Goal: Task Accomplishment & Management: Use online tool/utility

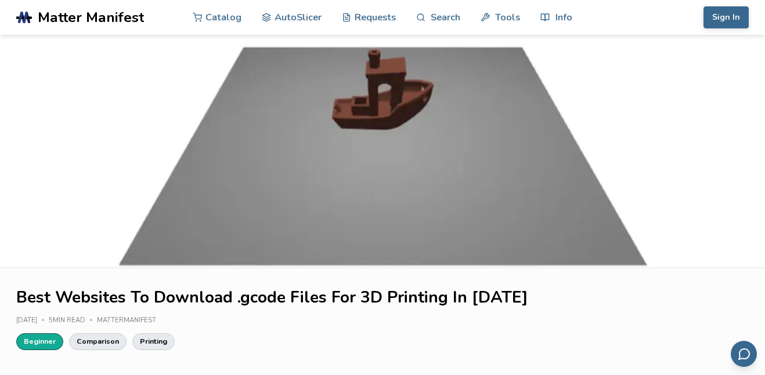
click at [42, 339] on link "Beginner" at bounding box center [39, 342] width 47 height 16
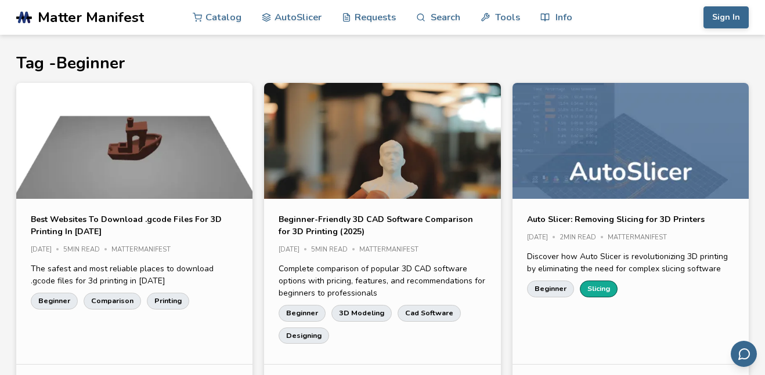
click at [586, 290] on link "Slicing" at bounding box center [599, 289] width 38 height 16
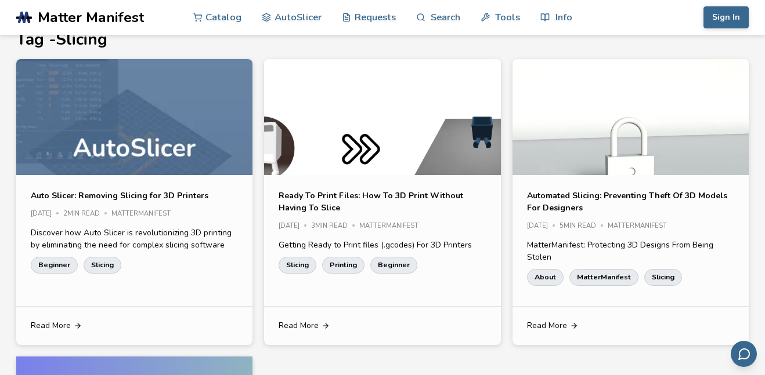
scroll to position [27, 0]
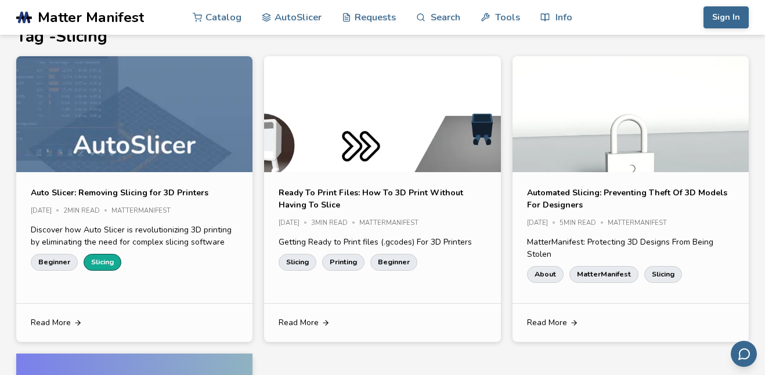
click at [107, 256] on link "Slicing" at bounding box center [103, 262] width 38 height 16
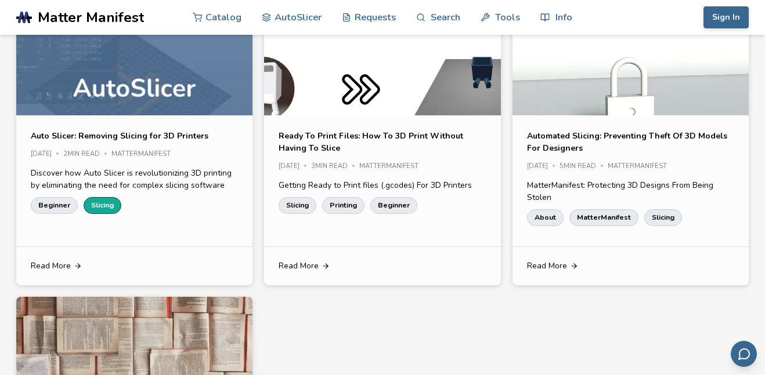
scroll to position [0, 0]
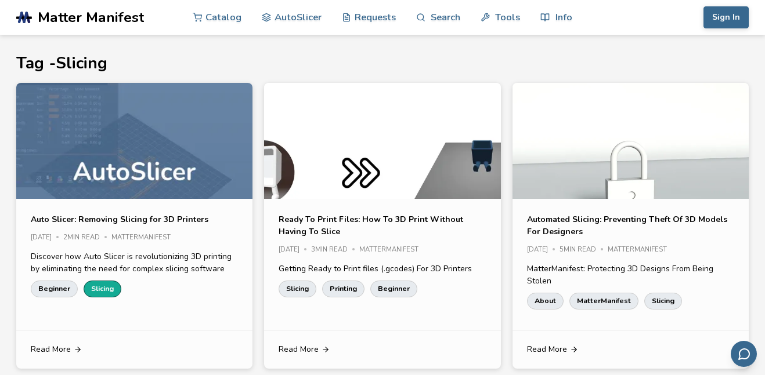
click at [107, 284] on link "Slicing" at bounding box center [103, 289] width 38 height 16
click at [54, 291] on link "Beginner" at bounding box center [54, 289] width 47 height 16
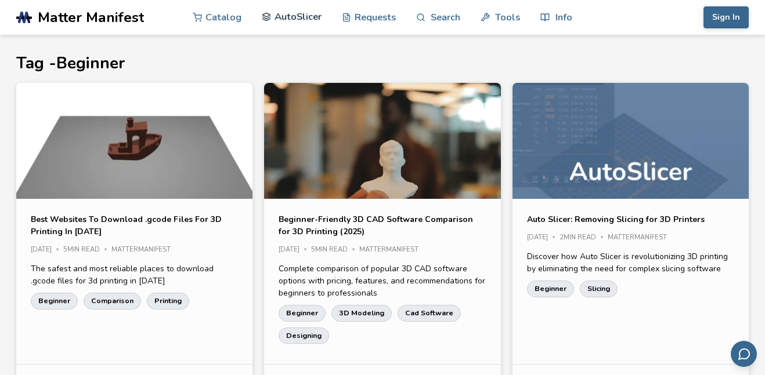
click at [284, 18] on link "AutoSlicer" at bounding box center [292, 16] width 60 height 35
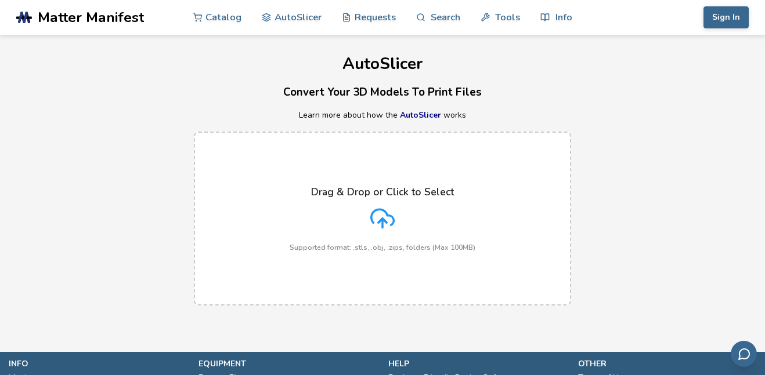
click at [392, 223] on icon at bounding box center [382, 217] width 23 height 16
click at [0, 0] on input "Drag & Drop or Click to Select Supported format: .stls, .obj, .zips, folders (M…" at bounding box center [0, 0] width 0 height 0
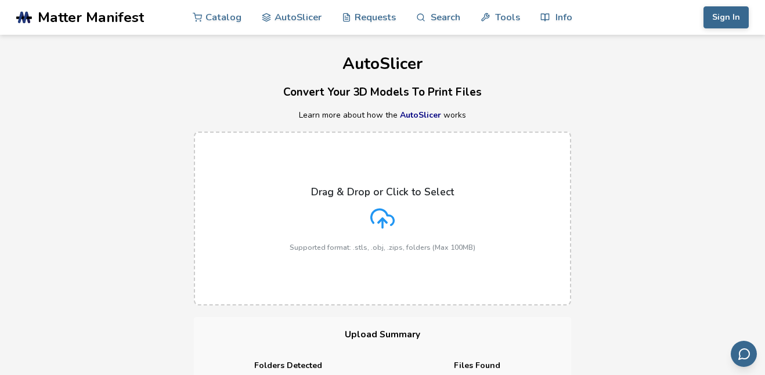
click at [374, 222] on icon at bounding box center [382, 219] width 24 height 24
click at [0, 0] on input "Drag & Drop or Click to Select Supported format: .stls, .obj, .zips, folders (M…" at bounding box center [0, 0] width 0 height 0
click at [367, 207] on div "Drag & Drop or Click to Select Supported format: .stls, .obj, .zips, folders (M…" at bounding box center [383, 219] width 186 height 66
click at [0, 0] on input "Drag & Drop or Click to Select Supported format: .stls, .obj, .zips, folders (M…" at bounding box center [0, 0] width 0 height 0
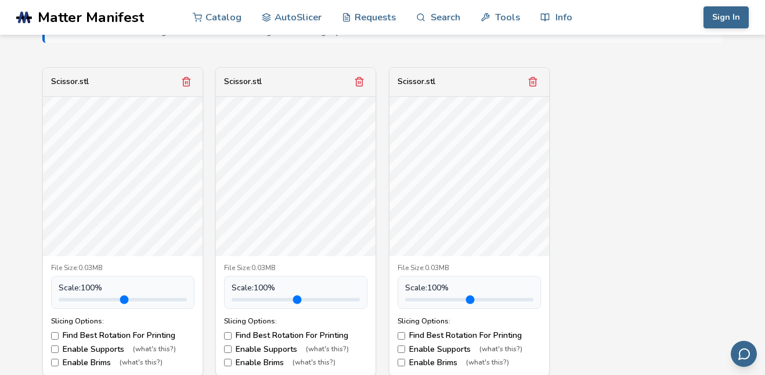
scroll to position [398, 0]
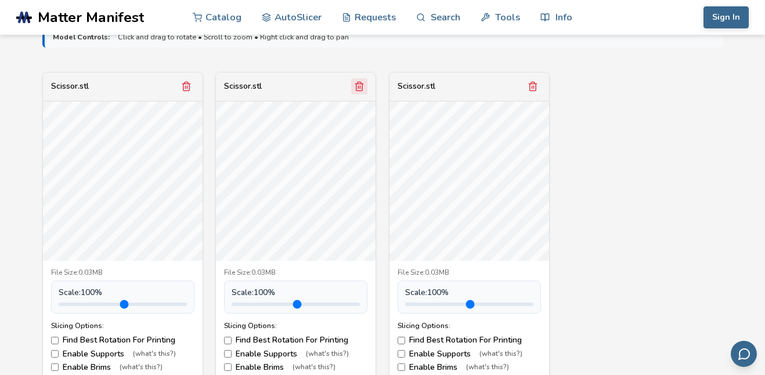
click at [359, 89] on icon "Remove model" at bounding box center [359, 86] width 10 height 10
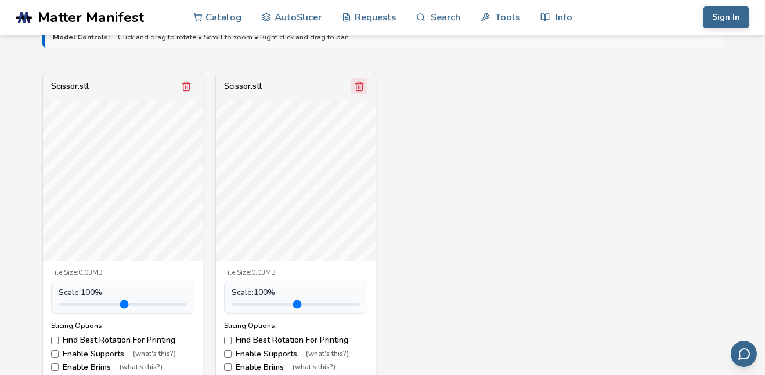
click at [360, 91] on icon "Remove model" at bounding box center [359, 86] width 6 height 9
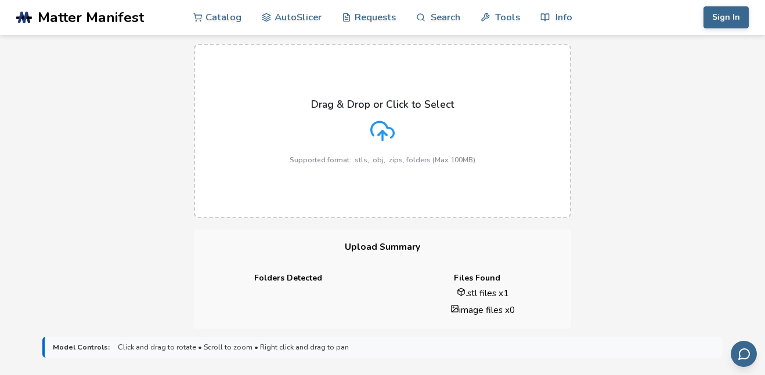
scroll to position [74, 0]
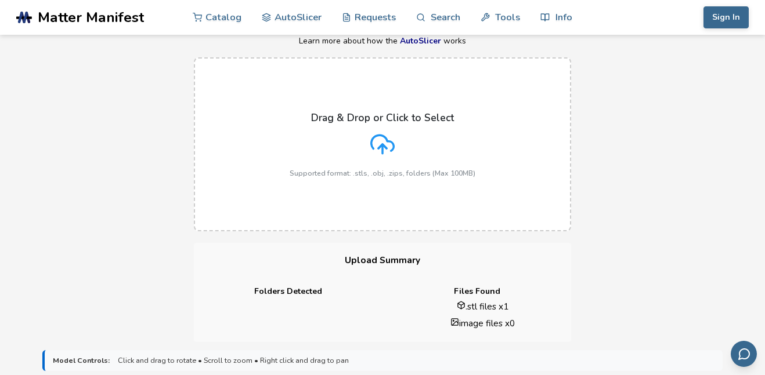
click at [384, 147] on polyline at bounding box center [382, 146] width 8 height 4
click at [0, 0] on input "Drag & Drop or Click to Select Supported format: .stls, .obj, .zips, folders (M…" at bounding box center [0, 0] width 0 height 0
click at [380, 156] on icon at bounding box center [382, 144] width 24 height 24
click at [0, 0] on input "Drag & Drop or Click to Select Supported format: .stls, .obj, .zips, folders (M…" at bounding box center [0, 0] width 0 height 0
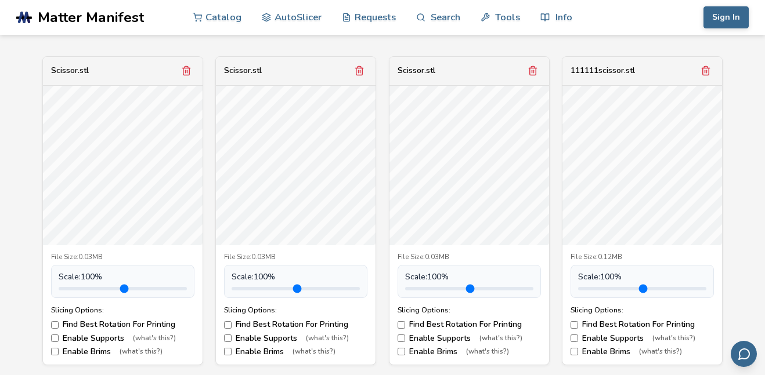
scroll to position [411, 0]
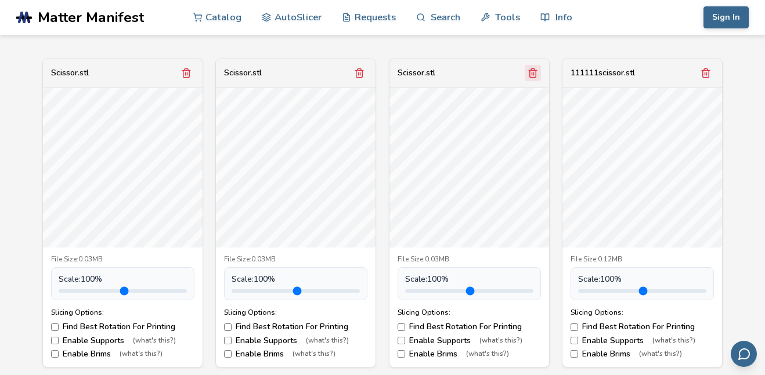
click at [534, 72] on icon "Remove model" at bounding box center [532, 73] width 10 height 10
click at [363, 74] on icon "Remove model" at bounding box center [359, 73] width 10 height 10
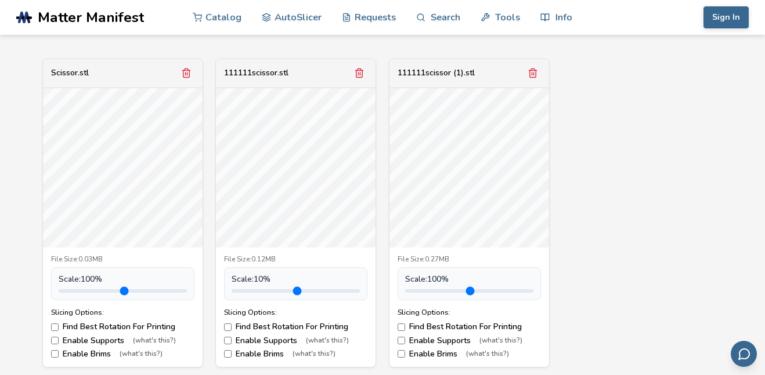
drag, startPoint x: 259, startPoint y: 294, endPoint x: 212, endPoint y: 294, distance: 47.0
type input "***"
click at [231, 293] on input "range" at bounding box center [295, 291] width 128 height 3
type input "***"
click at [87, 293] on input "range" at bounding box center [123, 291] width 128 height 3
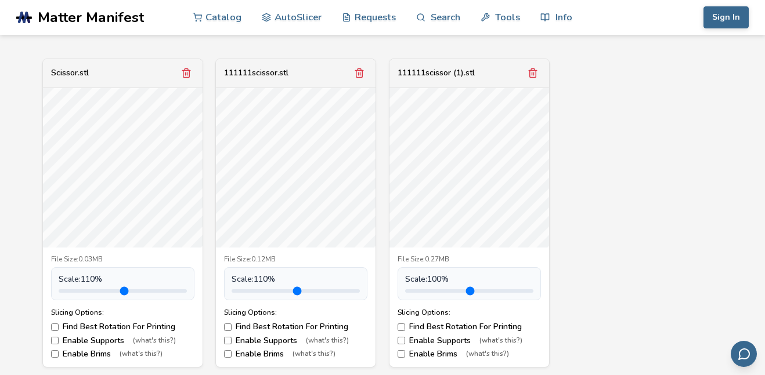
drag, startPoint x: 236, startPoint y: 291, endPoint x: 260, endPoint y: 291, distance: 25.0
type input "***"
click at [260, 291] on input "range" at bounding box center [295, 291] width 128 height 3
type input "***"
click at [433, 293] on input "range" at bounding box center [469, 291] width 128 height 3
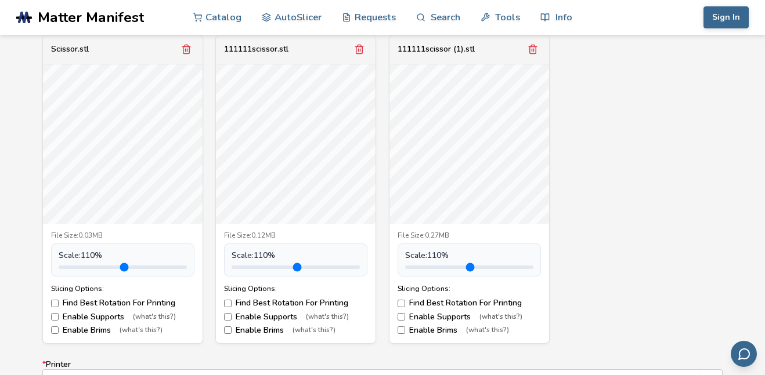
scroll to position [442, 0]
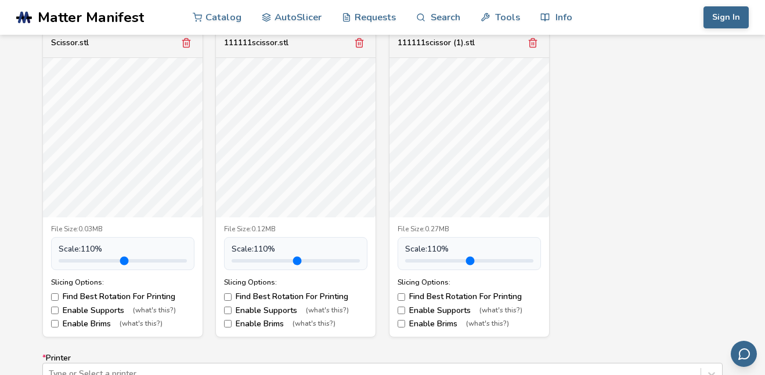
click at [157, 298] on label "Find Best Rotation For Printing" at bounding box center [122, 296] width 143 height 9
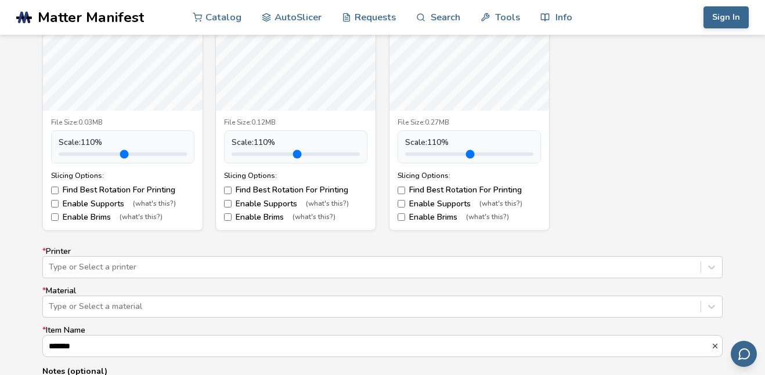
scroll to position [550, 0]
click at [148, 270] on div "Type or Select a printer" at bounding box center [382, 266] width 680 height 22
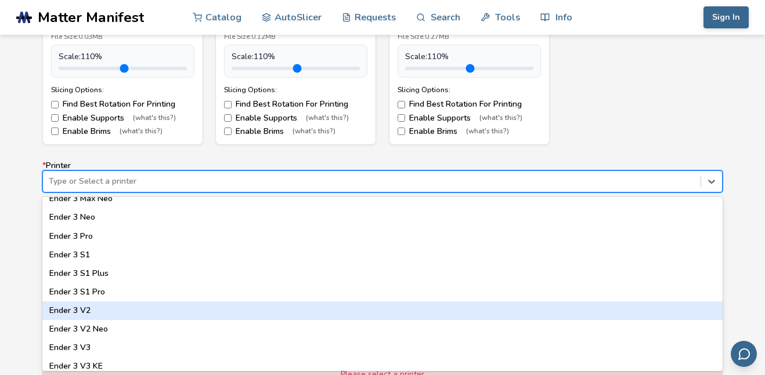
scroll to position [696, 0]
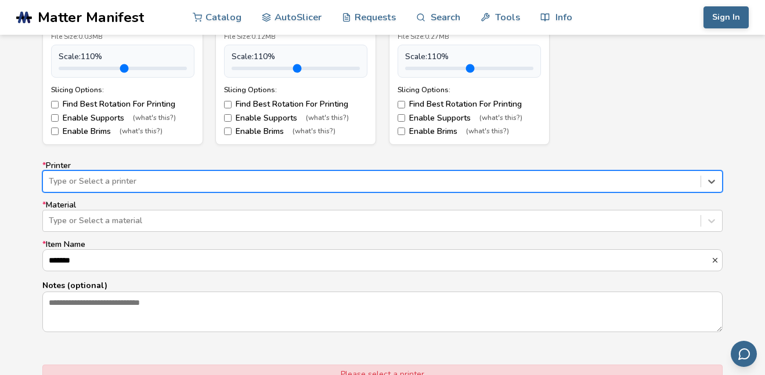
click at [115, 167] on label "* Printer option , selected. Select is focused ,type to refine list, press Down…" at bounding box center [382, 176] width 680 height 31
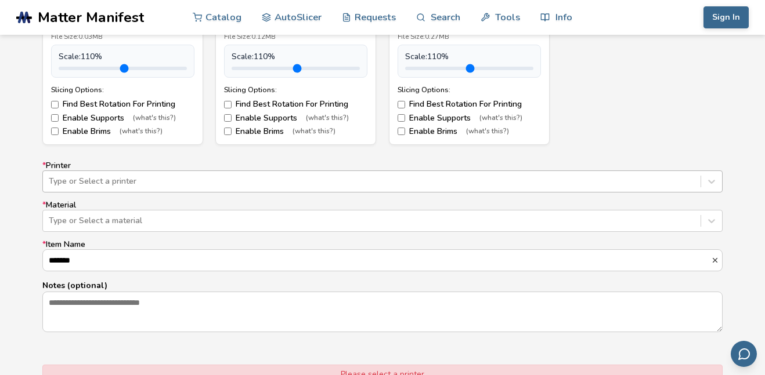
click at [113, 173] on div "Type or Select a printer" at bounding box center [371, 181] width 657 height 16
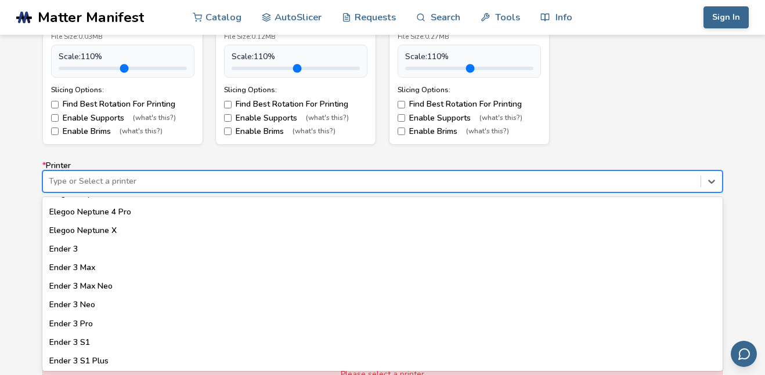
scroll to position [612, 0]
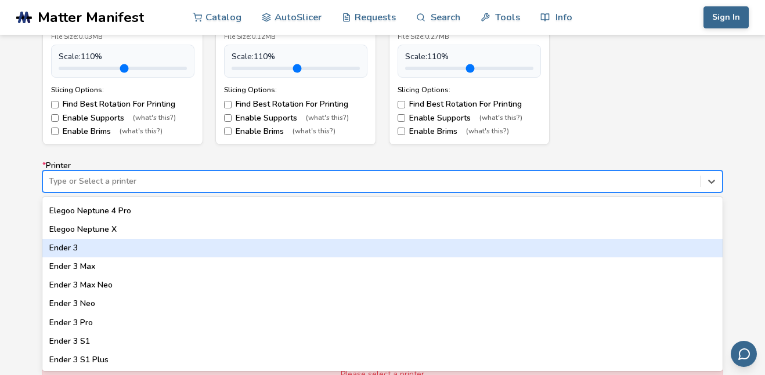
click at [82, 249] on div "Ender 3" at bounding box center [382, 248] width 680 height 19
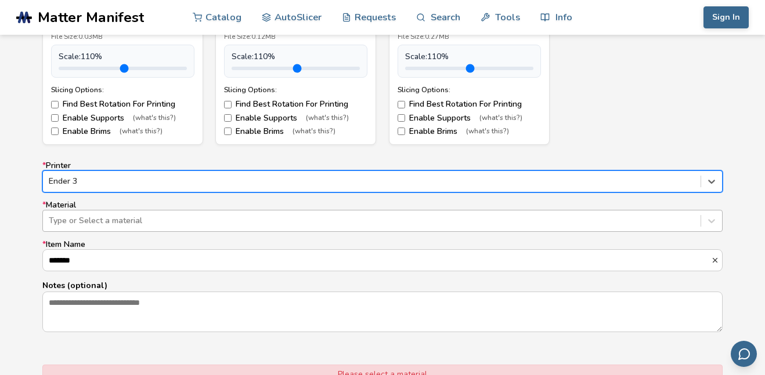
click at [132, 217] on div at bounding box center [372, 221] width 646 height 12
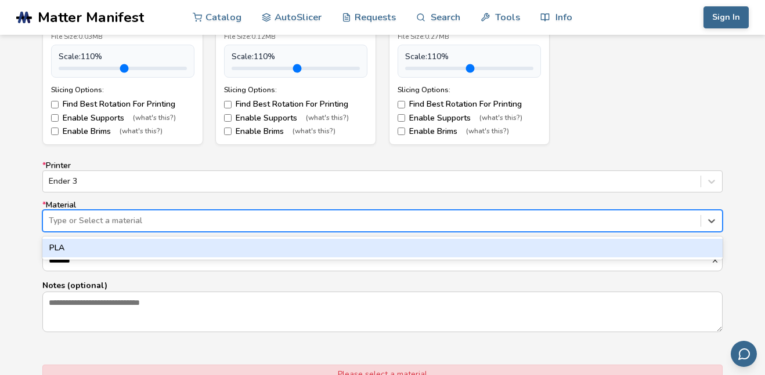
click at [88, 248] on div "PLA" at bounding box center [382, 248] width 680 height 19
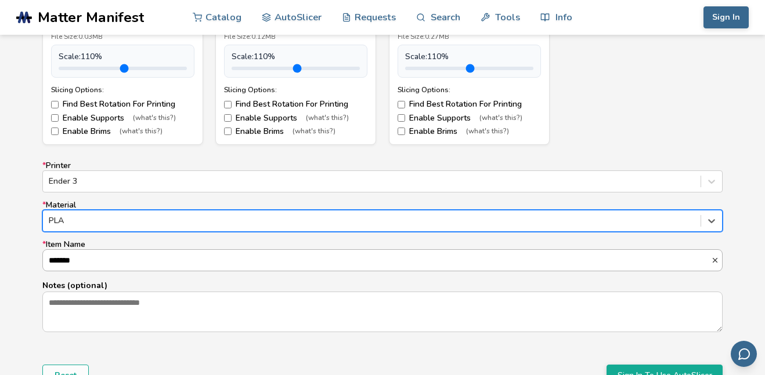
click at [99, 262] on input "*******" at bounding box center [377, 260] width 668 height 21
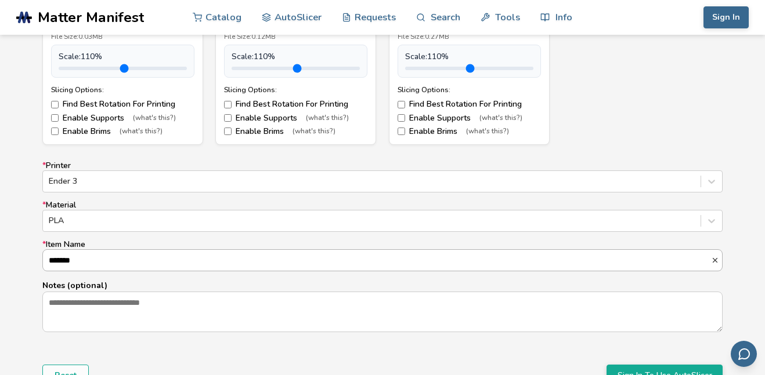
scroll to position [1, 0]
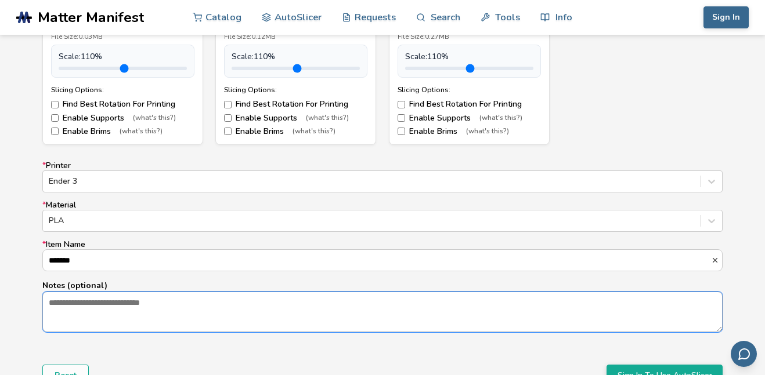
click at [99, 305] on textarea "Notes (optional)" at bounding box center [382, 311] width 679 height 39
type textarea "******"
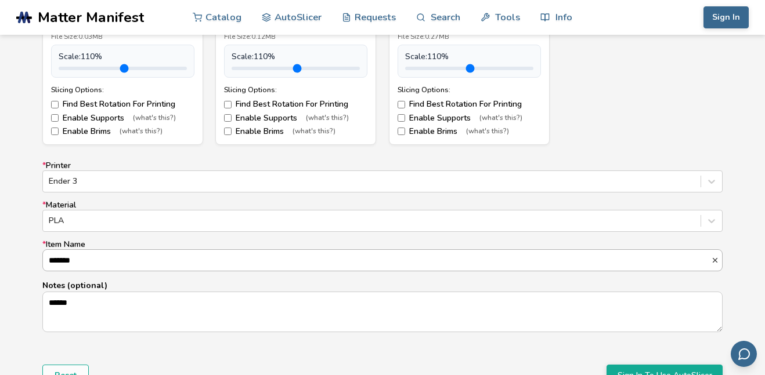
click at [59, 259] on input "*******" at bounding box center [377, 260] width 668 height 21
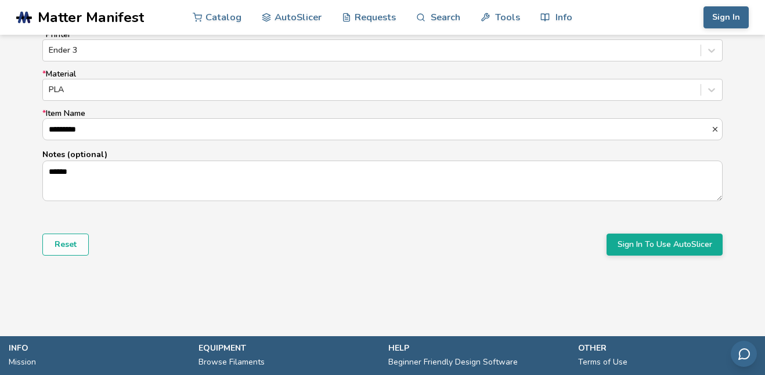
scroll to position [770, 0]
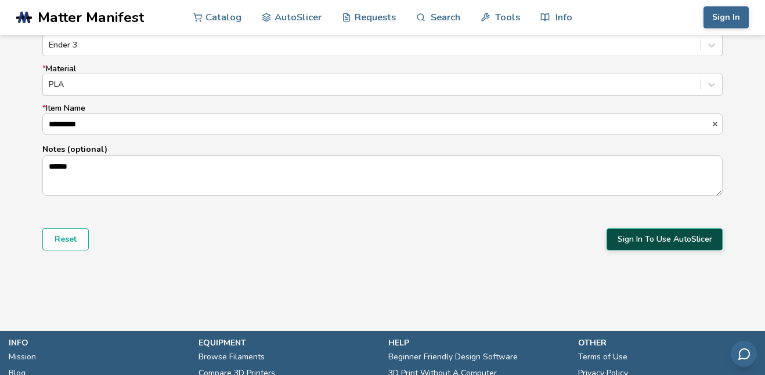
type input "*********"
click at [624, 243] on button "Sign In To Use AutoSlicer" at bounding box center [664, 240] width 116 height 22
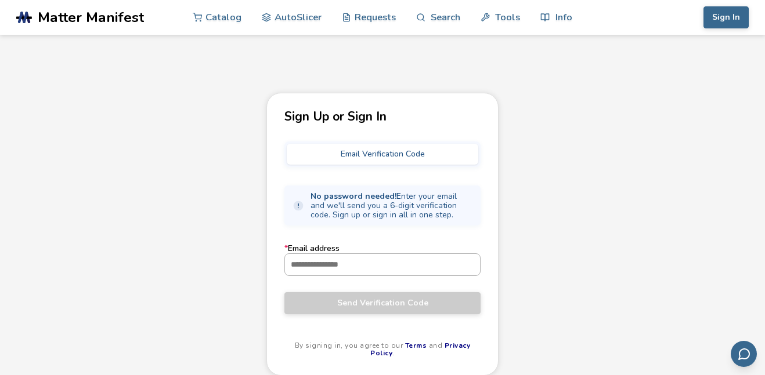
click at [392, 263] on input "* Email address" at bounding box center [382, 264] width 195 height 21
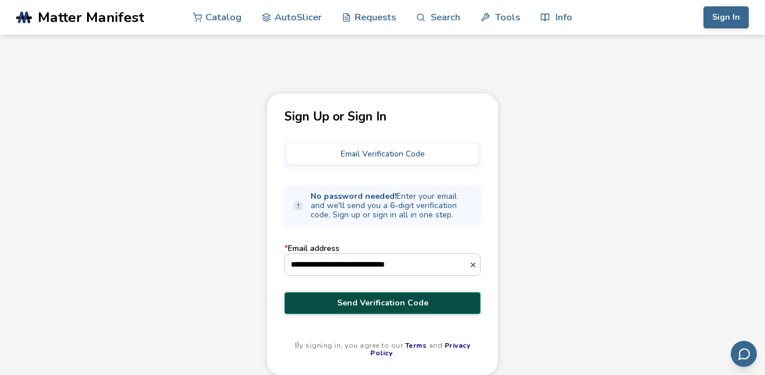
type input "**********"
click at [395, 300] on span "Send Verification Code" at bounding box center [382, 303] width 179 height 9
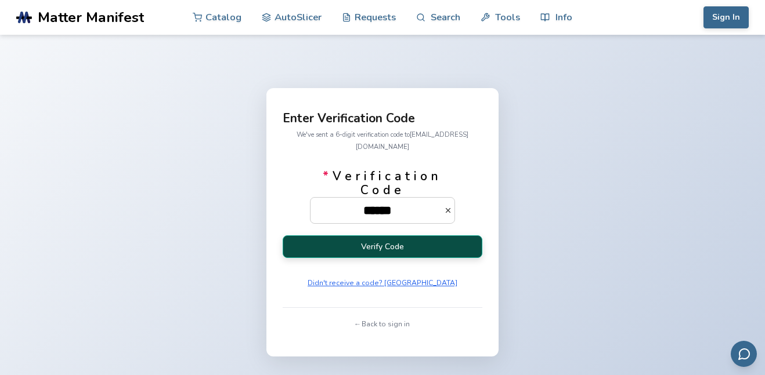
type input "******"
click at [407, 243] on button "Verify Code" at bounding box center [383, 247] width 200 height 23
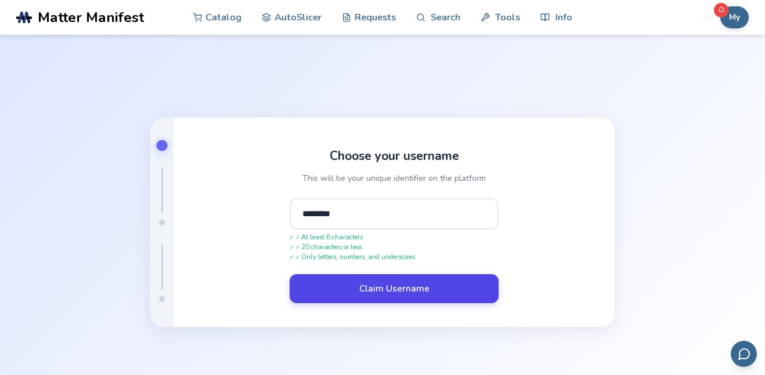
type input "********"
click at [430, 286] on button "Claim Username" at bounding box center [394, 288] width 209 height 29
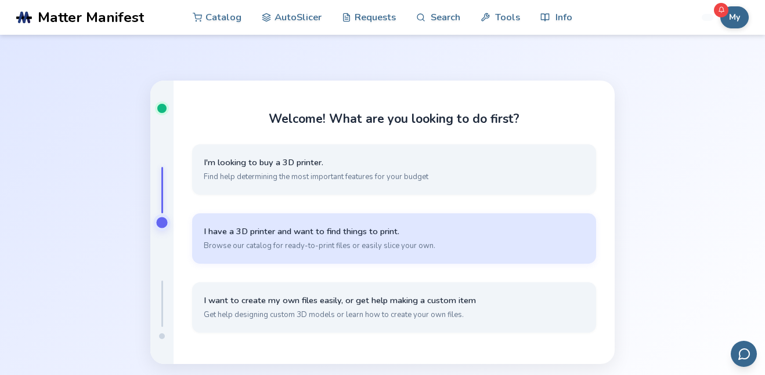
click at [363, 226] on span "I have a 3D printer and want to find things to print." at bounding box center [394, 231] width 381 height 11
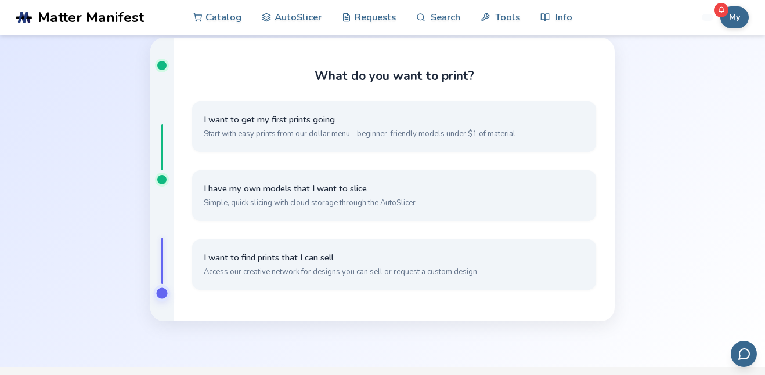
scroll to position [22, 0]
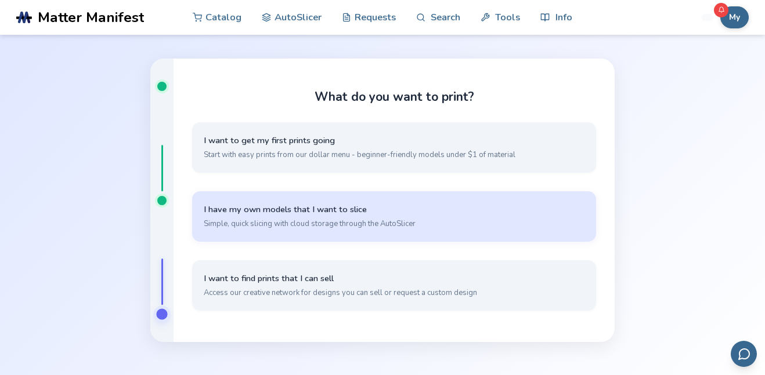
click at [461, 220] on button "I have my own models that I want to slice Simple, quick slicing with cloud stor…" at bounding box center [394, 216] width 404 height 50
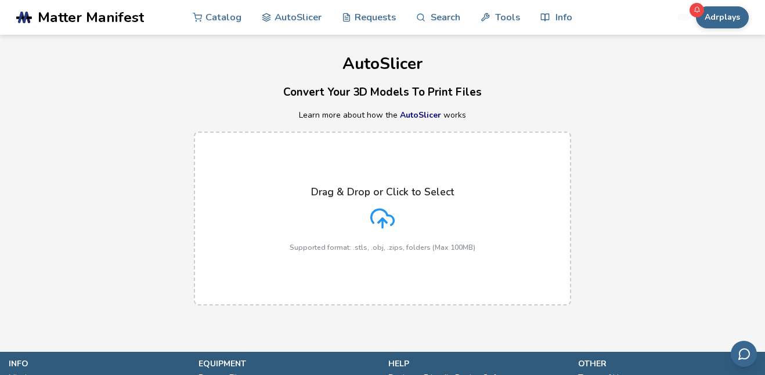
click at [381, 207] on icon at bounding box center [382, 219] width 24 height 24
click at [0, 0] on input "Drag & Drop or Click to Select Supported format: .stls, .obj, .zips, folders (M…" at bounding box center [0, 0] width 0 height 0
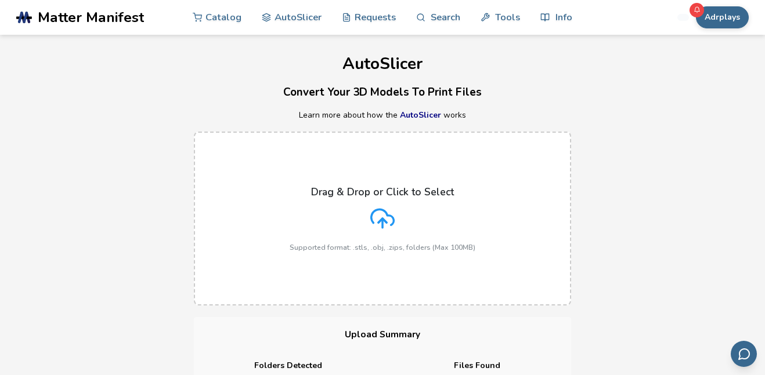
click at [382, 222] on line at bounding box center [382, 223] width 0 height 9
click at [0, 0] on input "Drag & Drop or Click to Select Supported format: .stls, .obj, .zips, folders (M…" at bounding box center [0, 0] width 0 height 0
click at [376, 223] on icon at bounding box center [382, 219] width 24 height 24
click at [0, 0] on input "Drag & Drop or Click to Select Supported format: .stls, .obj, .zips, folders (M…" at bounding box center [0, 0] width 0 height 0
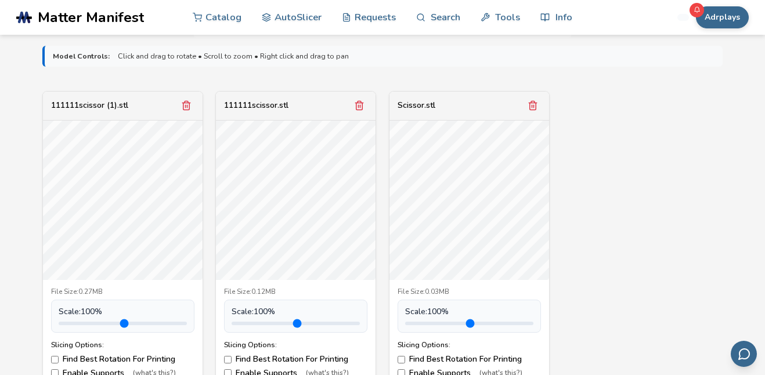
scroll to position [402, 0]
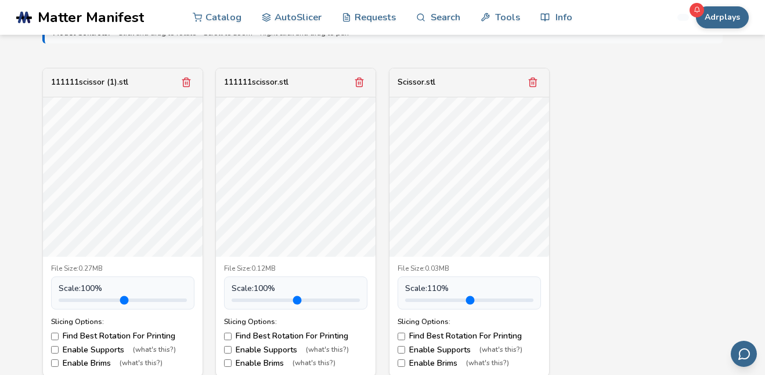
type input "***"
click at [432, 302] on input "range" at bounding box center [469, 300] width 128 height 3
click at [263, 299] on input "range" at bounding box center [295, 300] width 128 height 3
type input "***"
click at [260, 299] on input "range" at bounding box center [295, 300] width 128 height 3
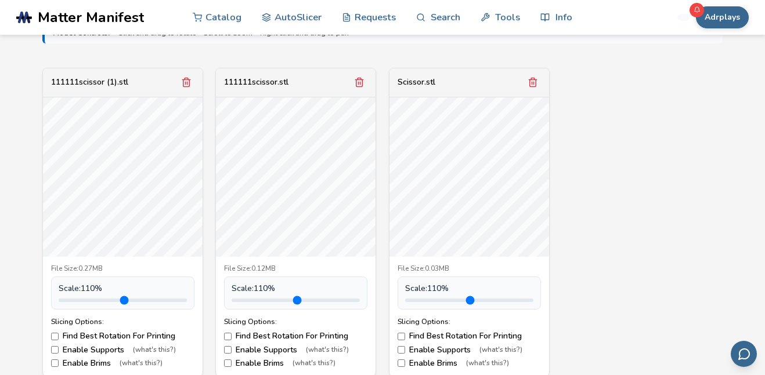
type input "***"
click at [88, 302] on input "range" at bounding box center [123, 300] width 128 height 3
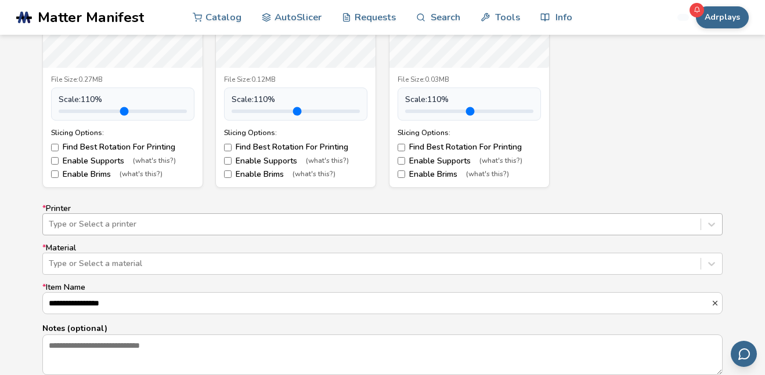
click at [85, 222] on div "Type or Select a printer" at bounding box center [382, 224] width 680 height 22
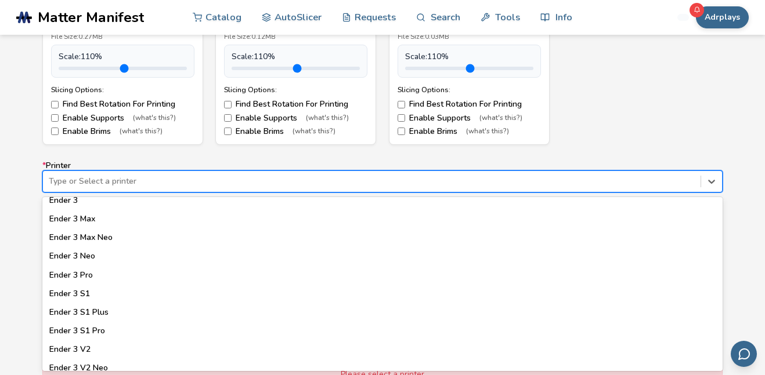
scroll to position [658, 0]
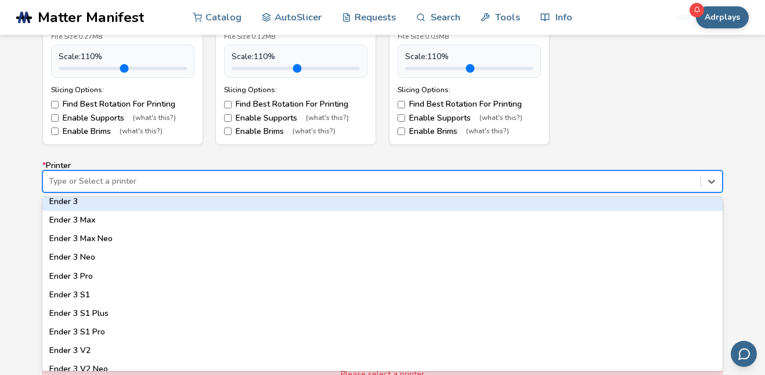
click at [73, 204] on div "Ender 3" at bounding box center [382, 202] width 680 height 19
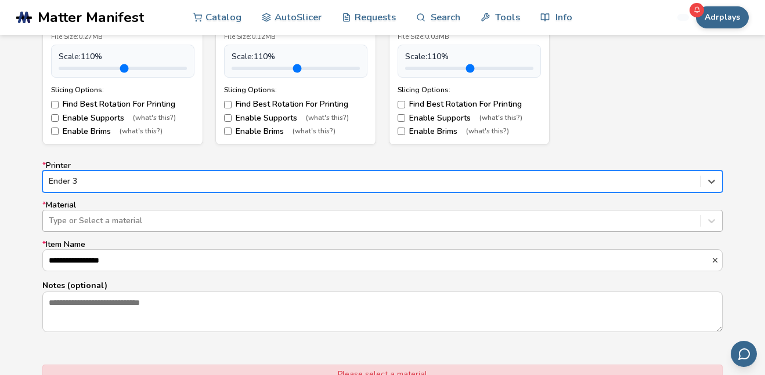
click at [80, 224] on div at bounding box center [372, 221] width 646 height 12
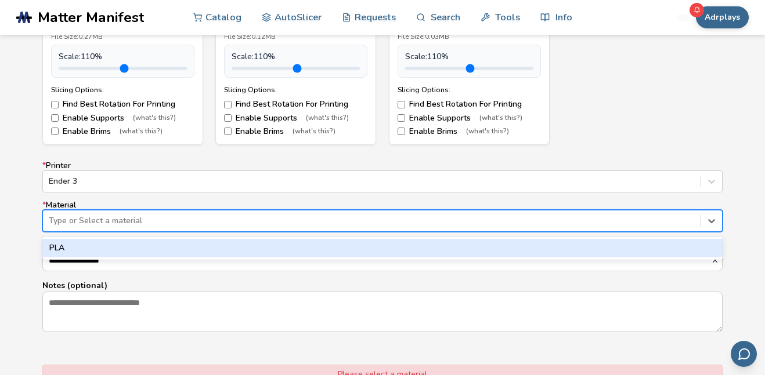
click at [88, 246] on div "PLA" at bounding box center [382, 248] width 680 height 19
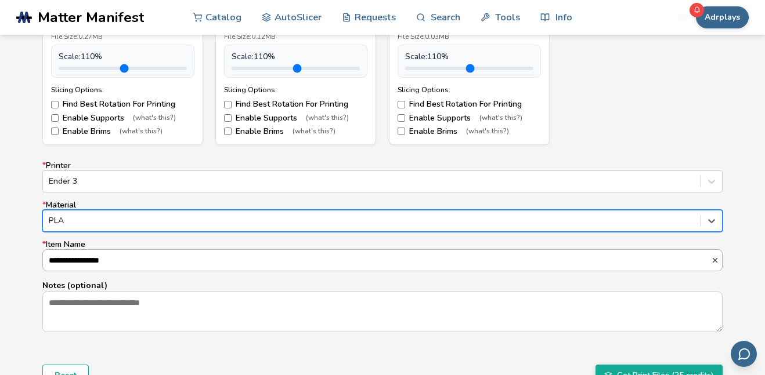
click at [103, 263] on input "**********" at bounding box center [377, 260] width 668 height 21
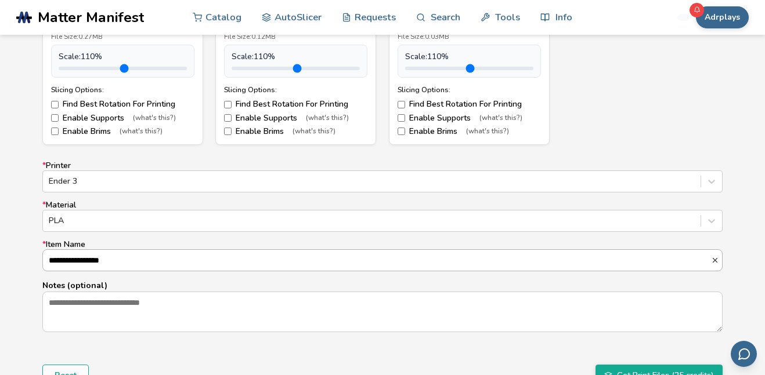
click at [118, 262] on input "**********" at bounding box center [377, 260] width 668 height 21
type input "*"
type input "*********"
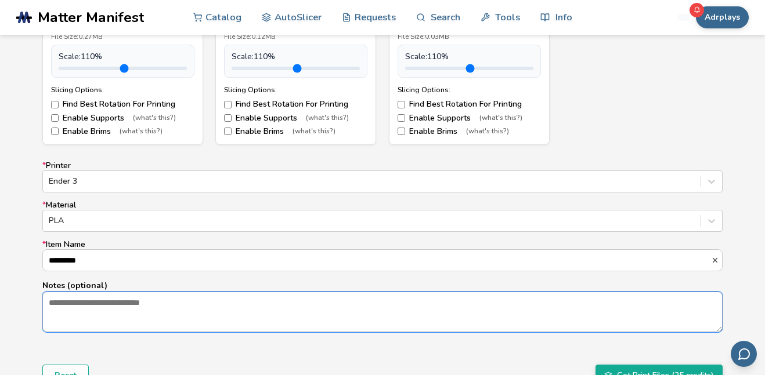
click at [107, 303] on textarea "Notes (optional)" at bounding box center [382, 311] width 679 height 39
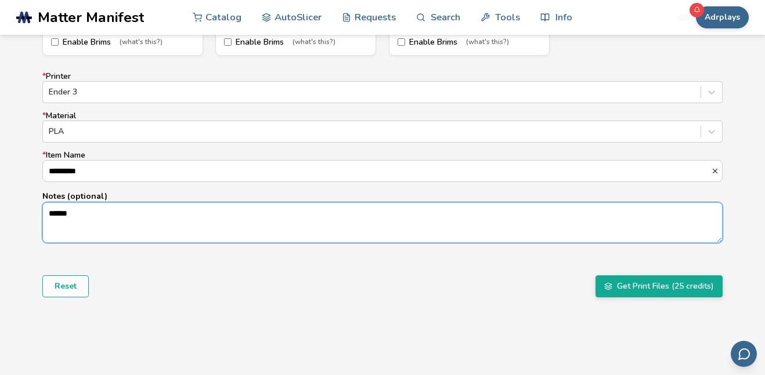
scroll to position [746, 0]
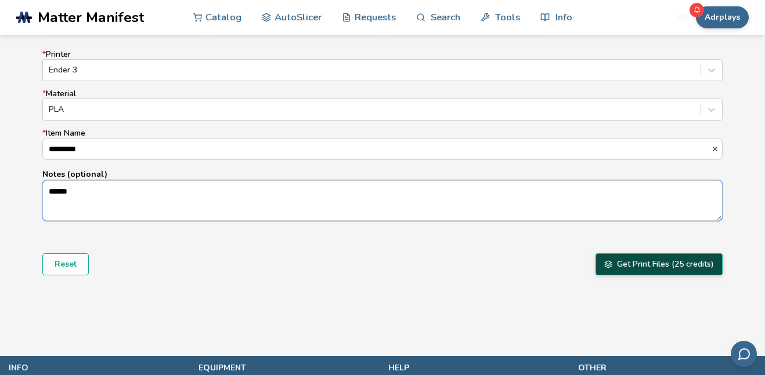
type textarea "******"
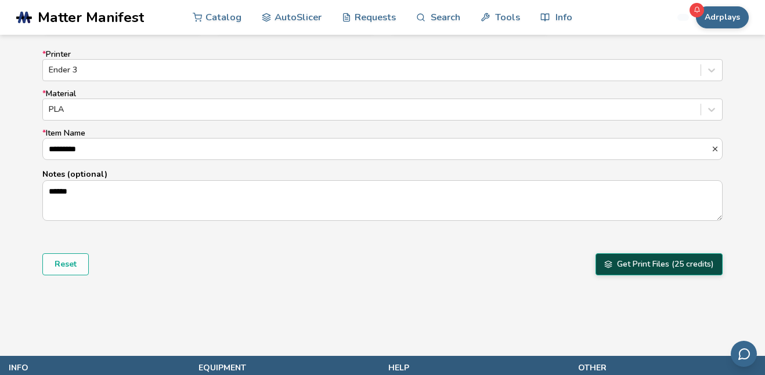
click at [645, 269] on button "Get Print Files (25 credits)" at bounding box center [658, 265] width 127 height 22
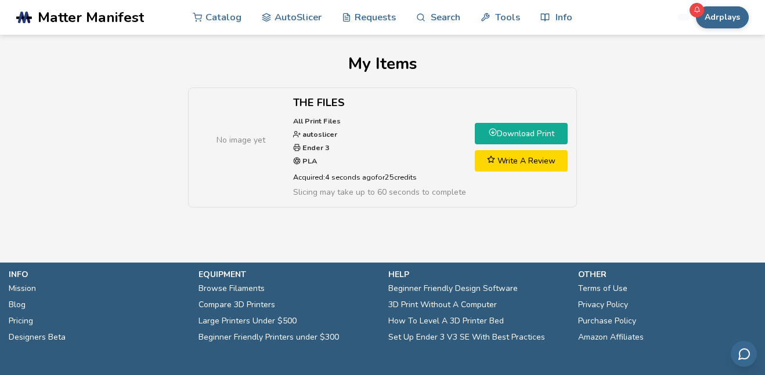
click at [539, 133] on link "Download Print" at bounding box center [521, 133] width 93 height 21
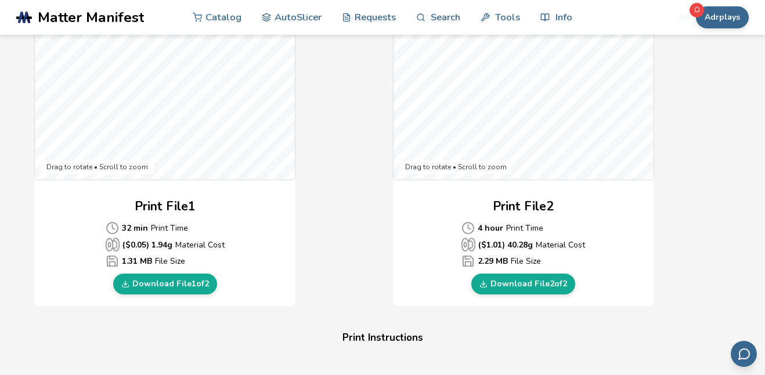
scroll to position [414, 0]
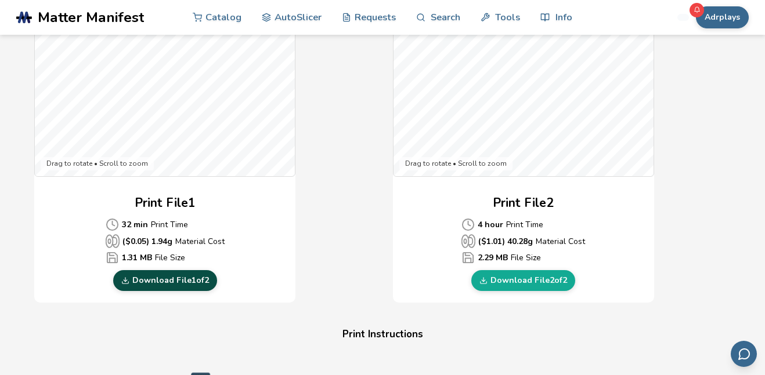
click at [163, 276] on link "Download File 1 of 2" at bounding box center [165, 280] width 104 height 21
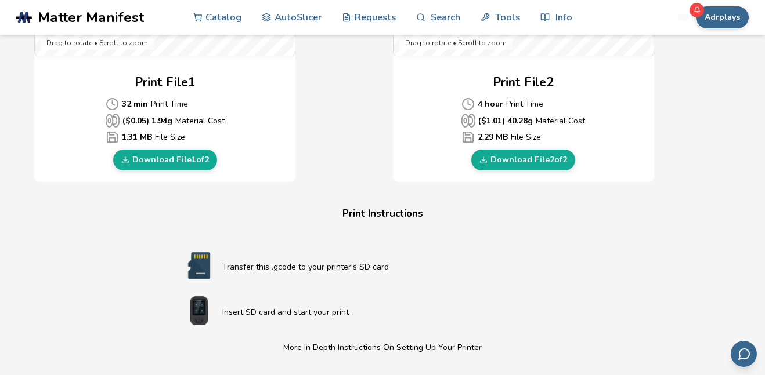
scroll to position [531, 0]
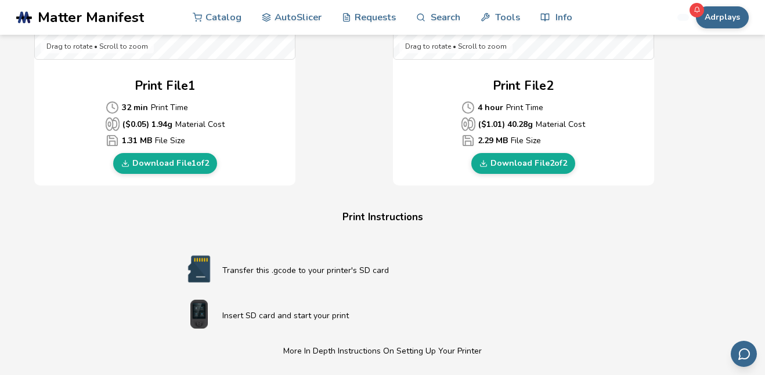
click at [518, 163] on link "Download File 2 of 2" at bounding box center [523, 163] width 104 height 21
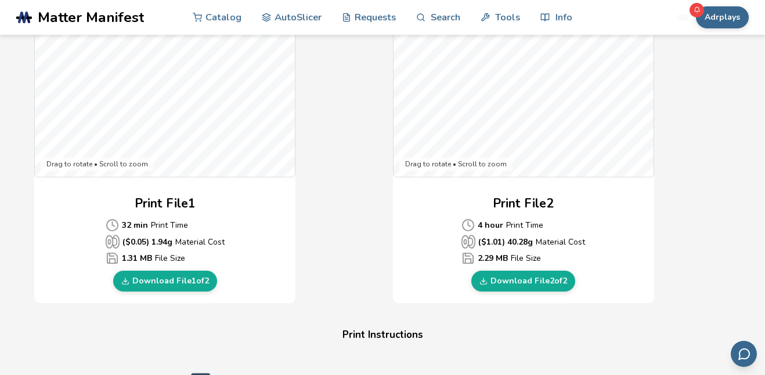
scroll to position [401, 0]
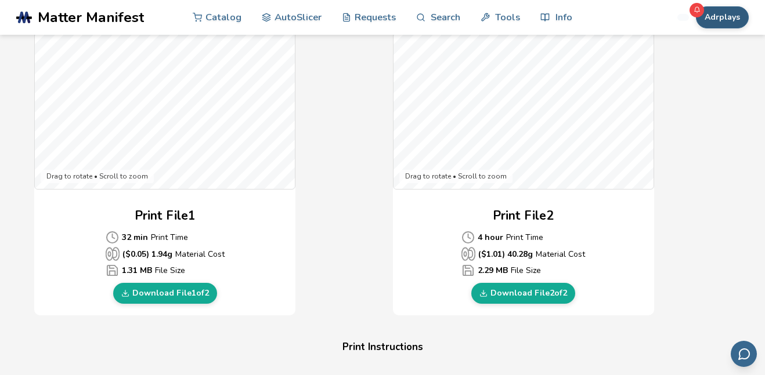
click at [720, 16] on button "Adrplays" at bounding box center [722, 17] width 53 height 22
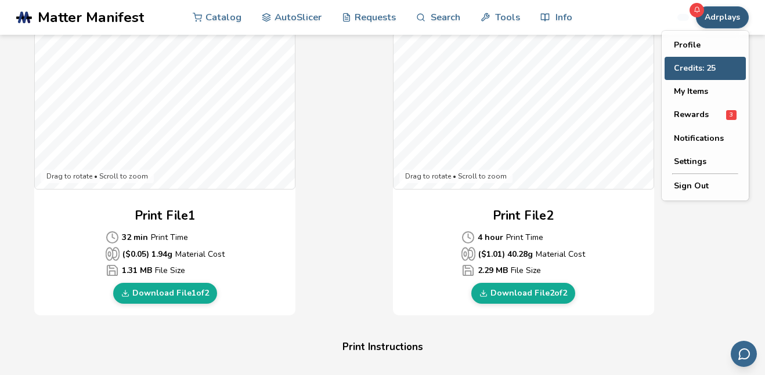
click at [712, 68] on button "Credits: 25" at bounding box center [704, 68] width 81 height 23
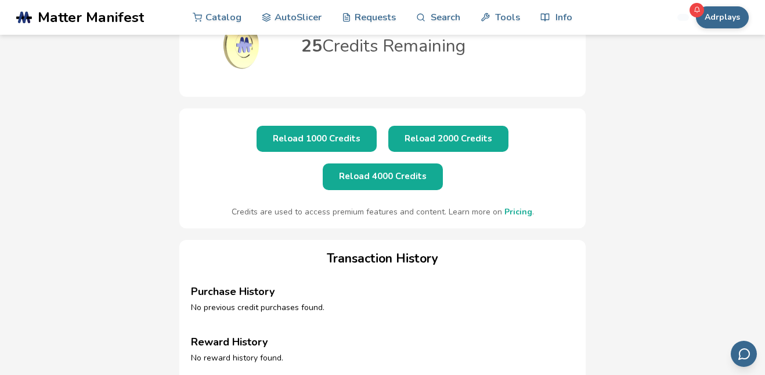
scroll to position [85, 0]
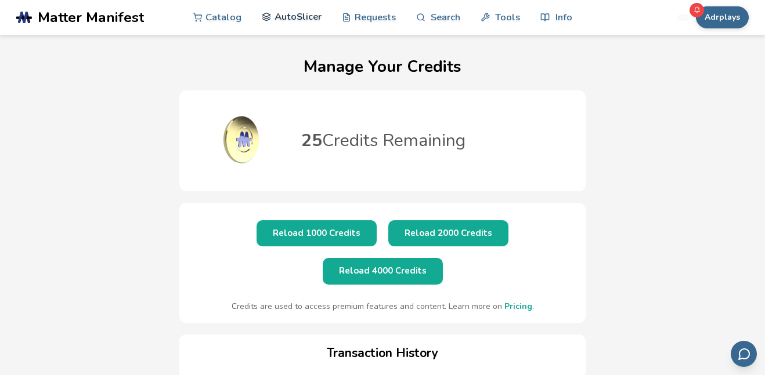
click at [280, 16] on link "AutoSlicer" at bounding box center [292, 16] width 60 height 35
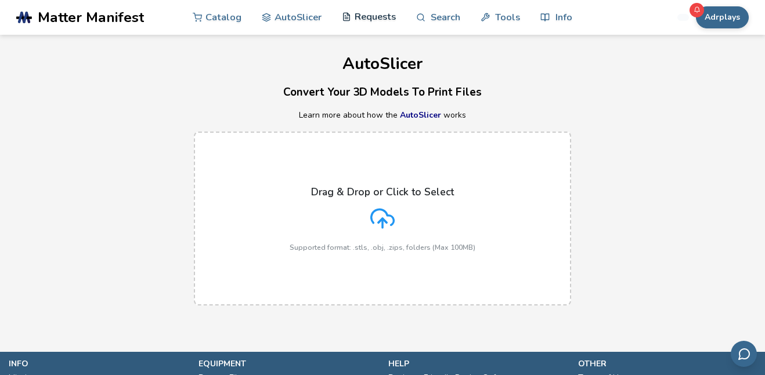
click at [380, 15] on link "Requests" at bounding box center [369, 16] width 54 height 35
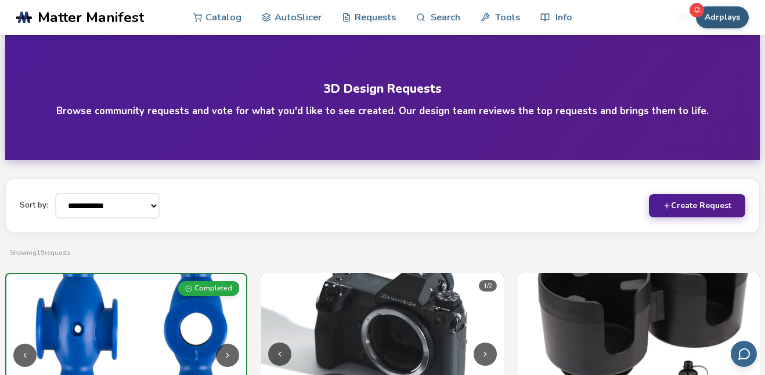
click at [733, 15] on button "Adrplays" at bounding box center [722, 17] width 53 height 22
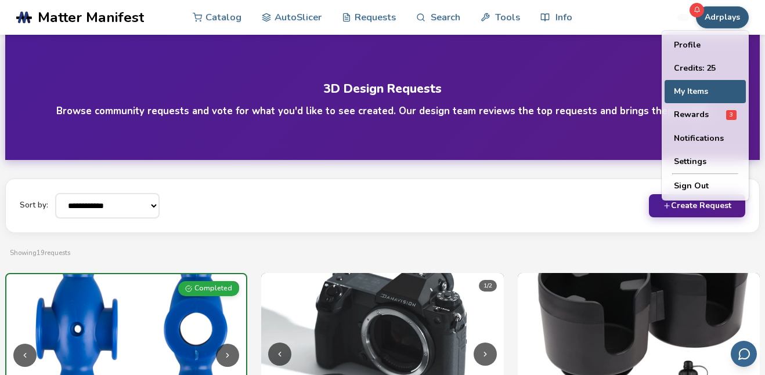
click at [692, 88] on button "My Items" at bounding box center [704, 91] width 81 height 23
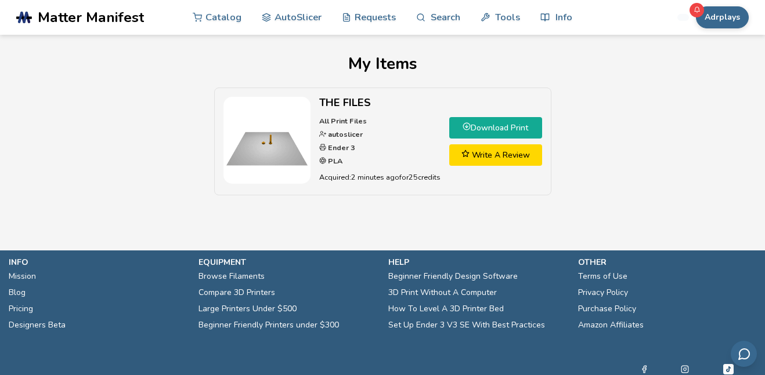
click at [276, 148] on img at bounding box center [266, 140] width 87 height 87
click at [382, 191] on li "THE FILES All Print Files autoslicer Ender 3 PLA Acquired: 2 minutes ago for 25…" at bounding box center [382, 142] width 337 height 108
click at [475, 128] on link "Download Print" at bounding box center [495, 127] width 93 height 21
